Goal: Information Seeking & Learning: Learn about a topic

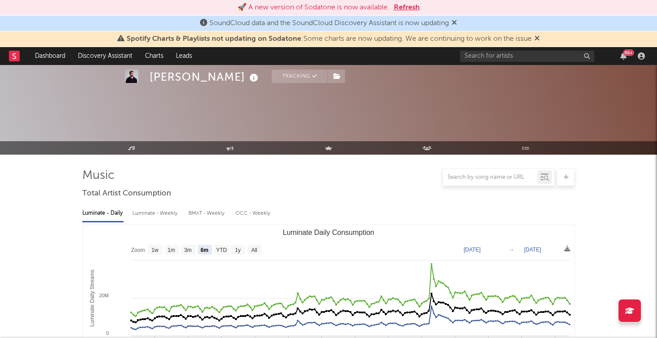
select select "6m"
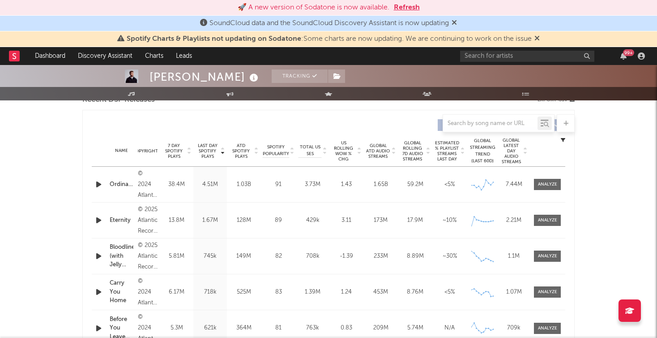
click at [412, 9] on button "Refresh" at bounding box center [407, 7] width 26 height 11
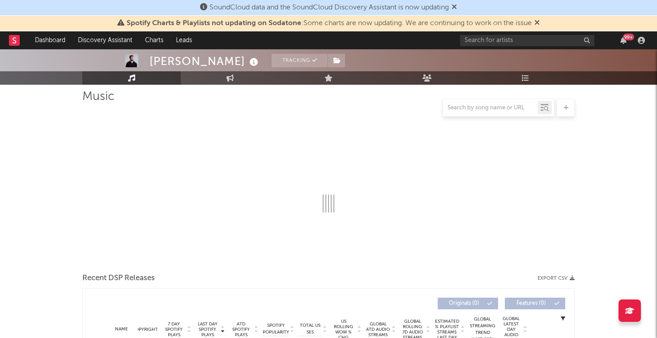
select select "6m"
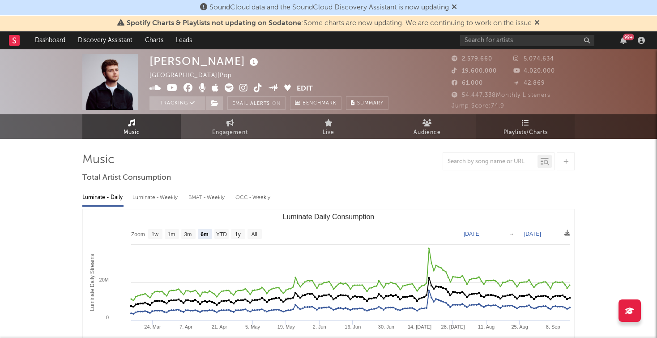
click at [515, 131] on span "Playlists/Charts" at bounding box center [526, 132] width 44 height 11
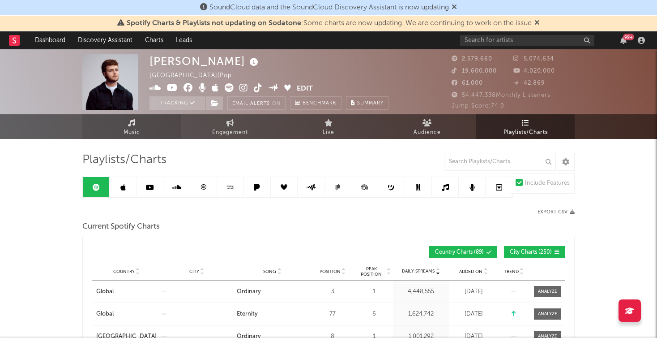
click at [131, 130] on span "Music" at bounding box center [132, 132] width 17 height 11
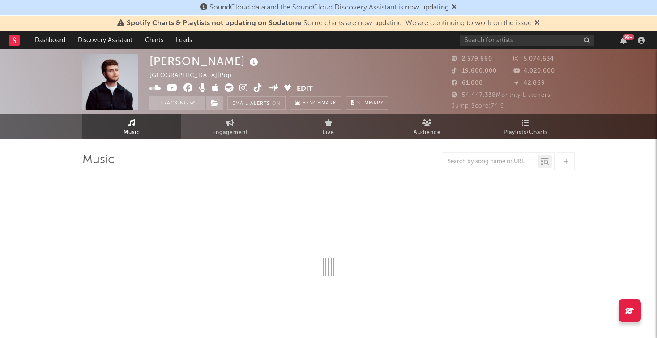
select select "6m"
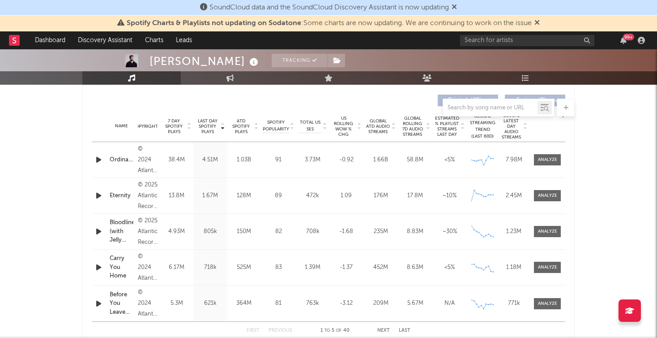
scroll to position [337, 0]
click at [551, 159] on div at bounding box center [547, 159] width 19 height 7
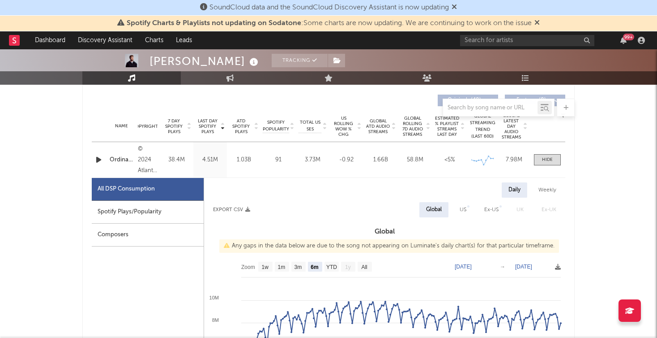
click at [150, 214] on div "Spotify Plays/Popularity" at bounding box center [148, 212] width 112 height 23
select select "1w"
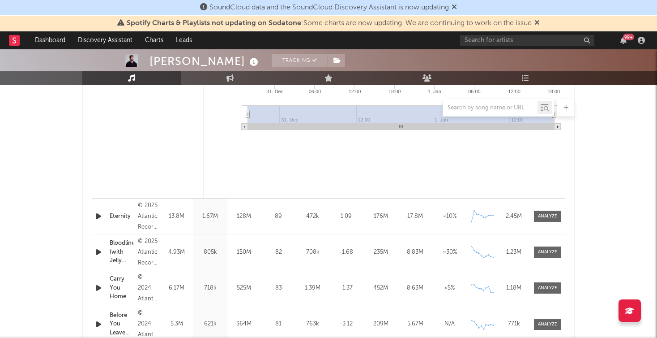
scroll to position [791, 0]
